Goal: Information Seeking & Learning: Learn about a topic

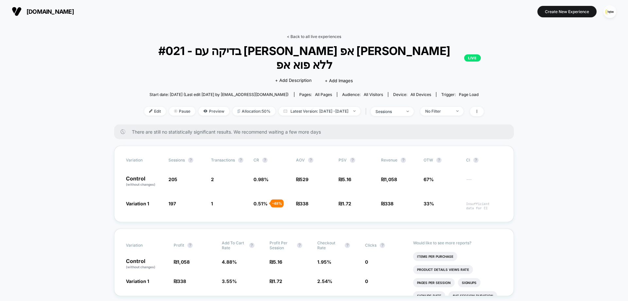
click at [324, 38] on link "< Back to all live experiences" at bounding box center [314, 36] width 54 height 5
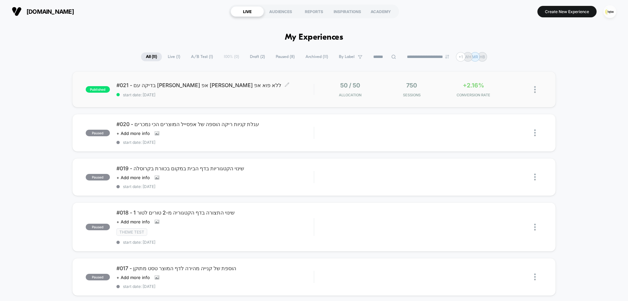
click at [247, 92] on span "start date: [DATE]" at bounding box center [214, 94] width 197 height 5
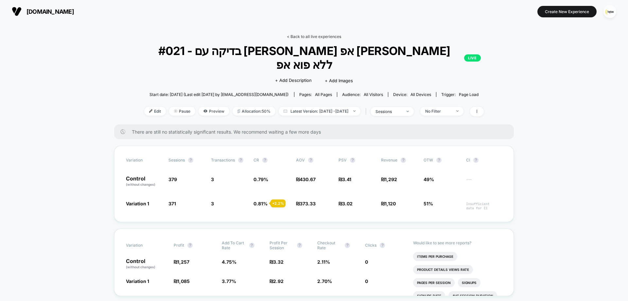
click at [324, 38] on link "< Back to all live experiences" at bounding box center [314, 36] width 54 height 5
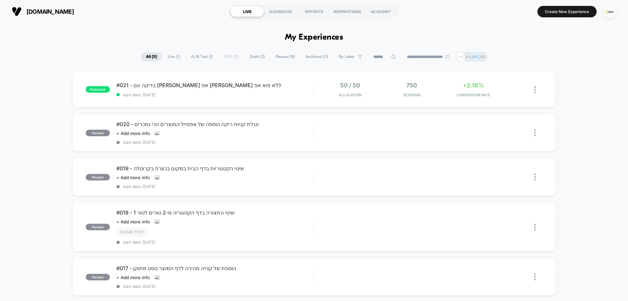
click at [607, 12] on img "button" at bounding box center [609, 11] width 13 height 13
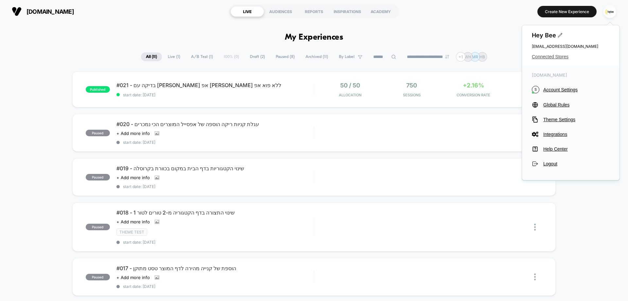
click at [545, 57] on span "Connected Stores" at bounding box center [571, 56] width 78 height 5
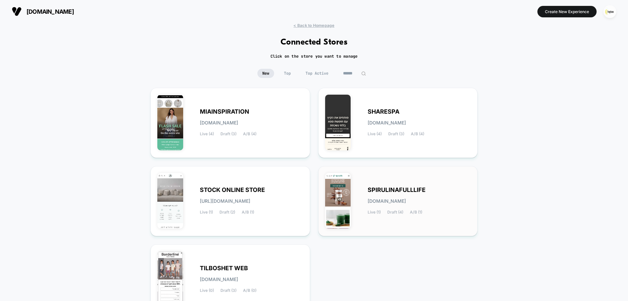
click at [389, 200] on span "spirulinafulllife.myshopify.com" at bounding box center [387, 201] width 38 height 5
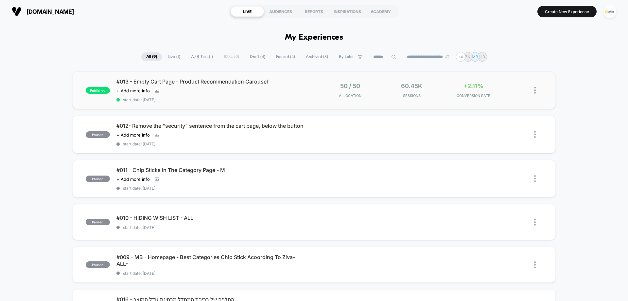
click at [232, 97] on div "#013 - Empty Cart Page - Product Recommendation Carousel Click to view images C…" at bounding box center [214, 90] width 197 height 24
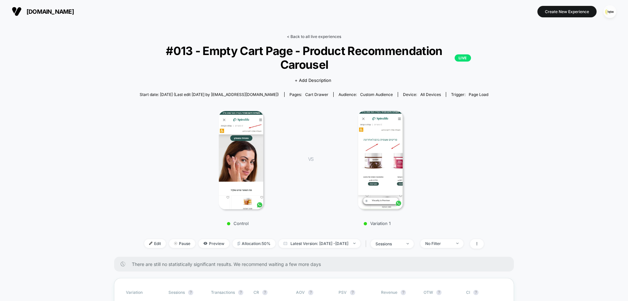
click at [336, 37] on link "< Back to all live experiences" at bounding box center [314, 36] width 54 height 5
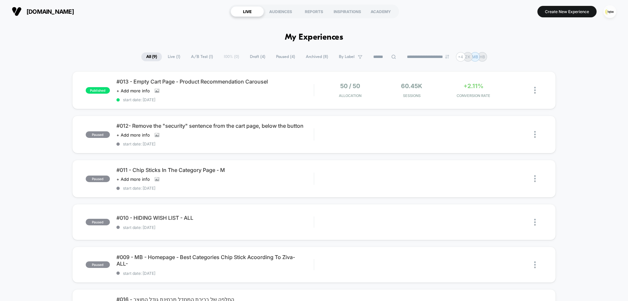
click at [140, 17] on section "spiru-life.co.il" at bounding box center [109, 11] width 199 height 16
click at [604, 11] on img "button" at bounding box center [609, 11] width 13 height 13
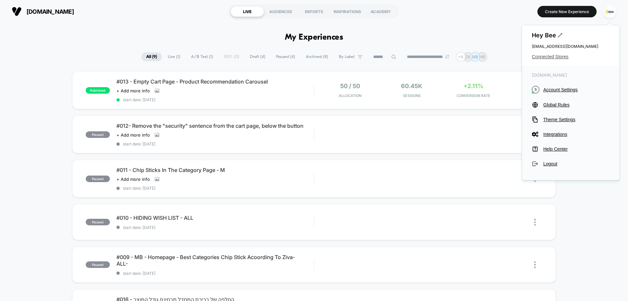
click at [545, 57] on span "Connected Stores" at bounding box center [571, 56] width 78 height 5
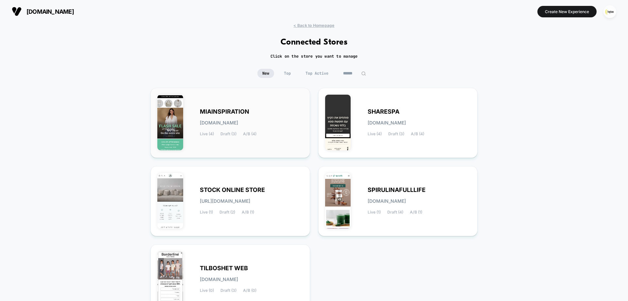
click at [272, 147] on div "MIAINSPIRATION miainspiration.myshopify.com Live (4) Draft (3) A/B (4)" at bounding box center [230, 123] width 146 height 56
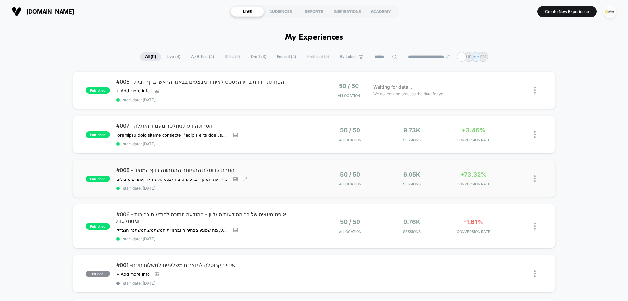
click at [283, 178] on div "#008 - הסרת קרוסלת התמונות התחתונה בדף המוצר ההשערה שלנו: הסרת קרוסלת התמונות ה…" at bounding box center [214, 178] width 197 height 24
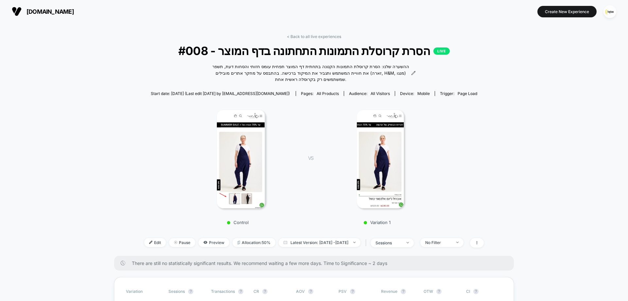
click at [316, 36] on link "< Back to all live experiences" at bounding box center [314, 36] width 54 height 5
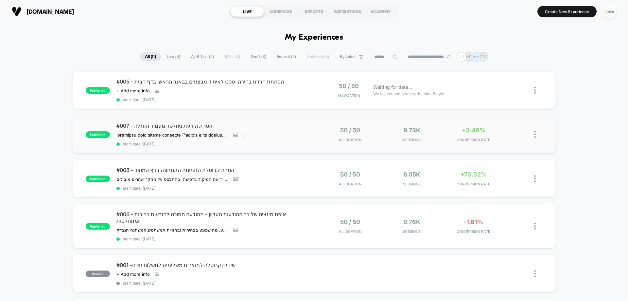
click at [267, 137] on div "#007 - הסרת הודעת ניוזלטר מעמוד העגלה השערה הסרת הצעת ההרשמה לניוזלטר ("הירשמי …" at bounding box center [214, 134] width 197 height 24
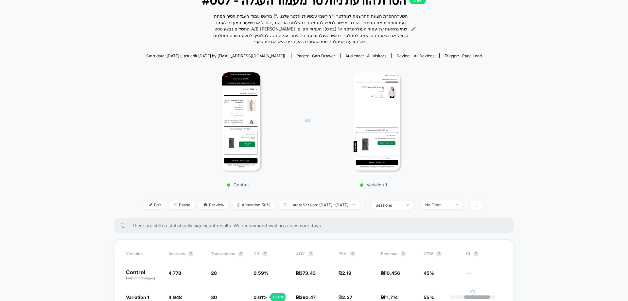
scroll to position [98, 0]
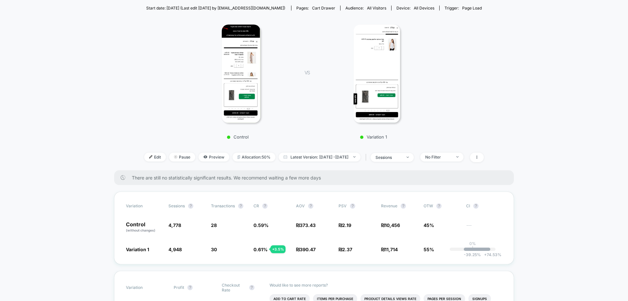
click at [244, 30] on img at bounding box center [241, 74] width 39 height 98
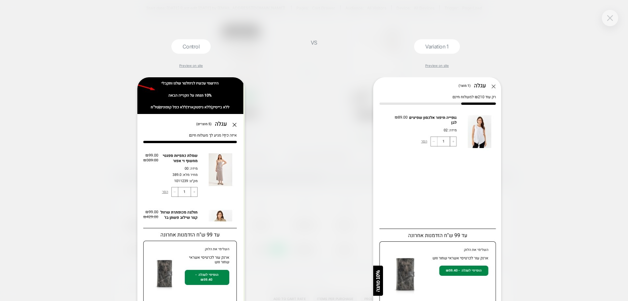
click at [613, 18] on img at bounding box center [610, 18] width 6 height 6
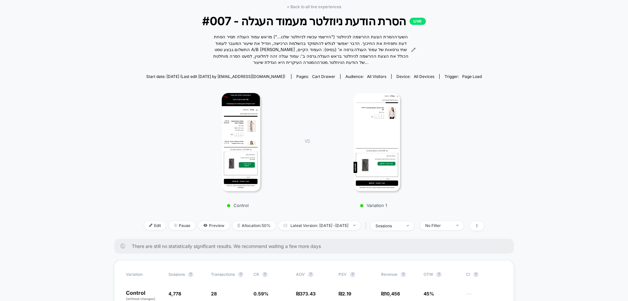
scroll to position [0, 0]
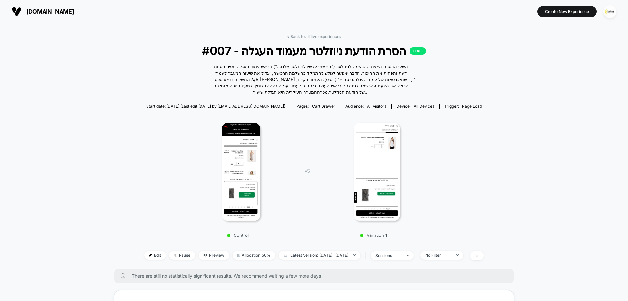
click at [324, 37] on link "< Back to all live experiences" at bounding box center [314, 36] width 54 height 5
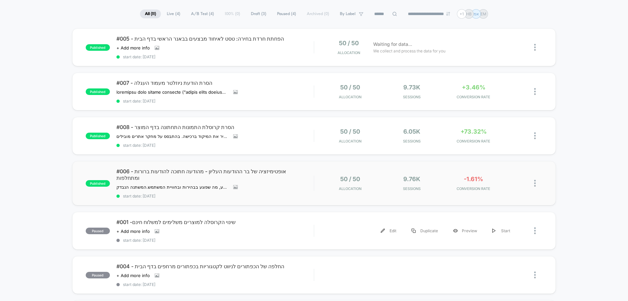
scroll to position [65, 0]
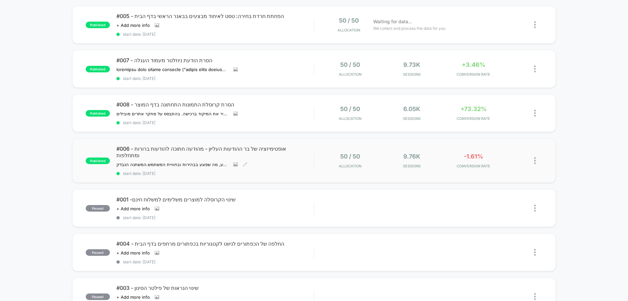
click at [273, 157] on div "#006 - אופטימיזציה של בר ההודעות העליון - מהודעה חתוכה להודעות ברורות ומתחלפות …" at bounding box center [214, 160] width 197 height 30
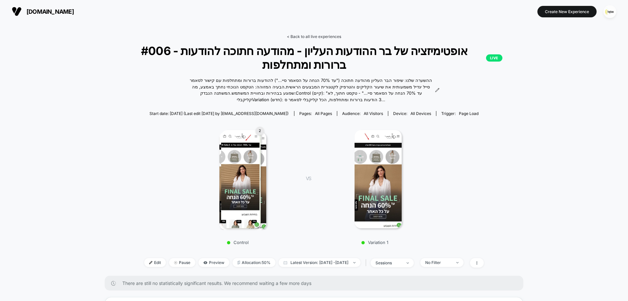
click at [334, 37] on link "< Back to all live experiences" at bounding box center [314, 36] width 54 height 5
